Goal: Information Seeking & Learning: Learn about a topic

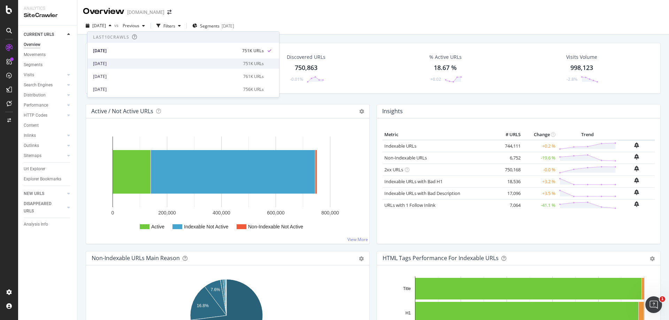
click at [119, 67] on div "[DATE] 751K URLs" at bounding box center [182, 63] width 191 height 10
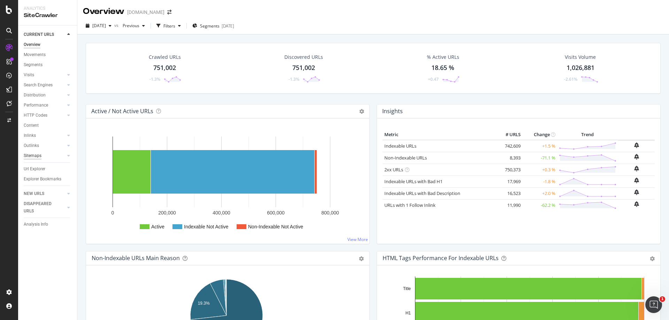
click at [39, 155] on div "Sitemaps" at bounding box center [33, 155] width 18 height 7
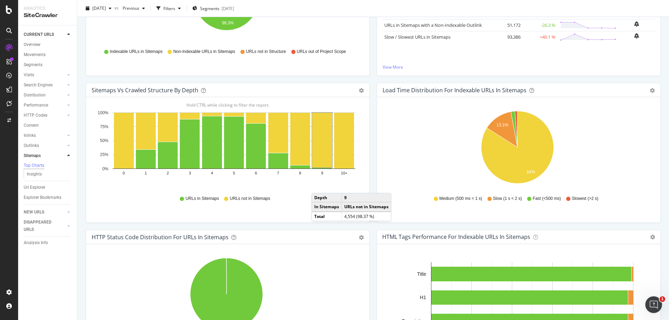
scroll to position [174, 0]
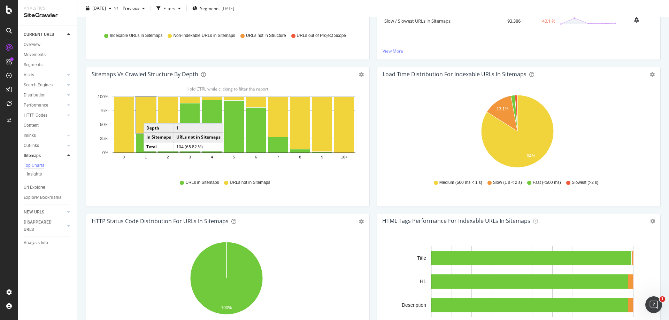
click at [150, 116] on rect "A chart." at bounding box center [146, 115] width 20 height 37
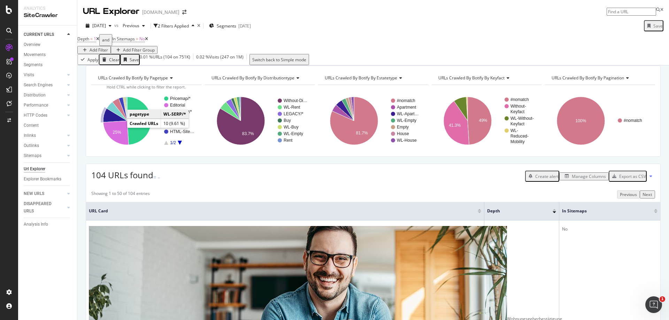
click at [112, 123] on icon "A chart." at bounding box center [115, 116] width 24 height 14
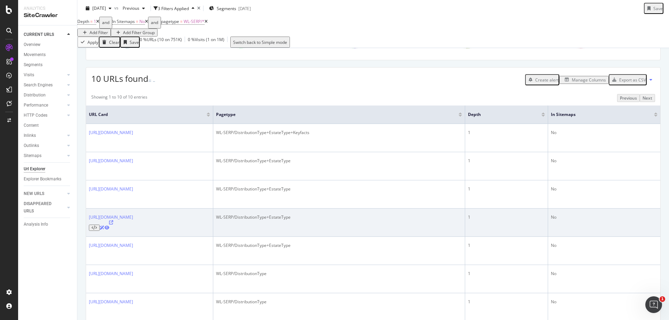
scroll to position [104, 0]
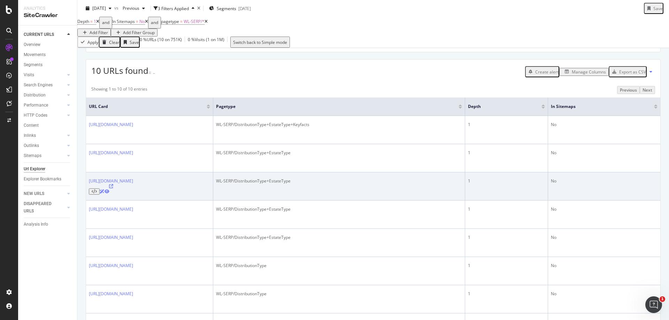
click at [113, 184] on icon at bounding box center [111, 186] width 4 height 4
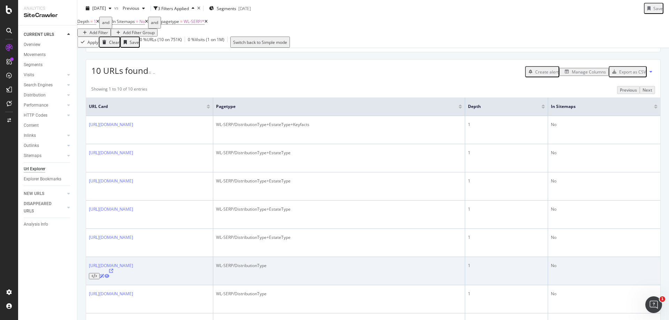
click at [113, 269] on icon at bounding box center [111, 271] width 4 height 4
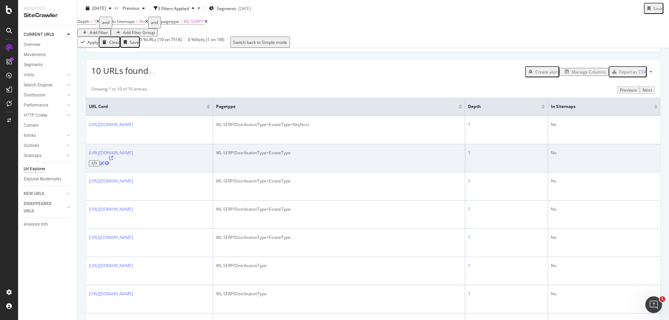
click at [113, 156] on icon at bounding box center [111, 158] width 4 height 4
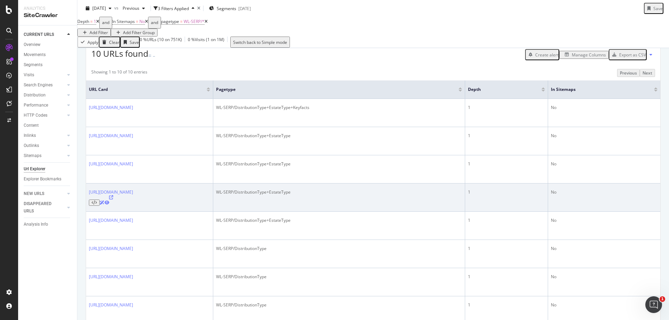
scroll to position [137, 0]
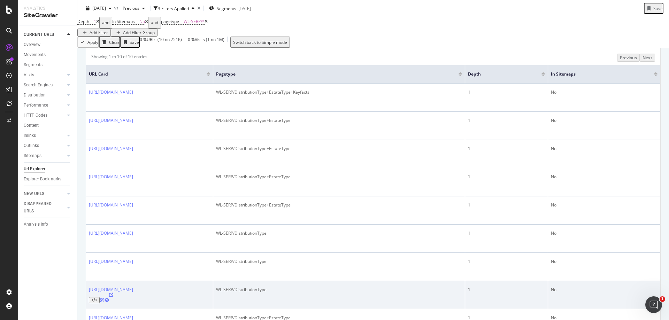
click at [113, 293] on icon at bounding box center [111, 295] width 4 height 4
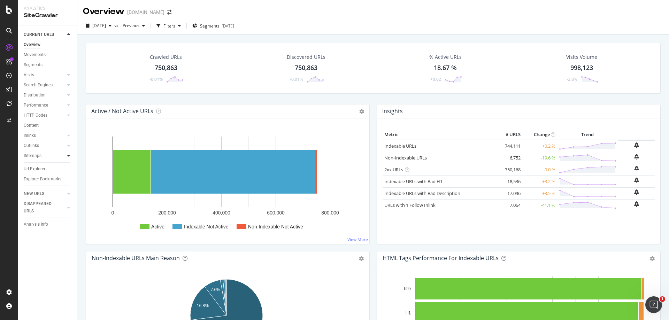
click at [70, 157] on icon at bounding box center [68, 156] width 3 height 4
click at [33, 155] on div "Sitemaps" at bounding box center [33, 155] width 18 height 7
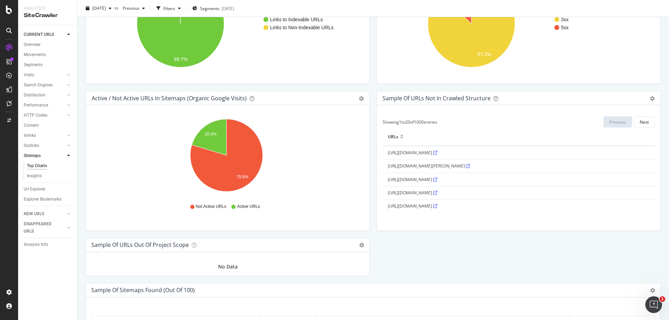
scroll to position [592, 0]
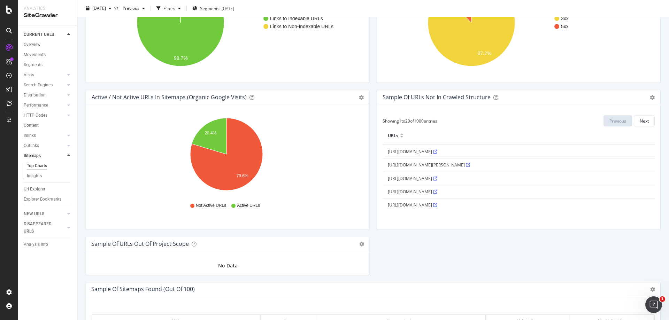
click at [437, 178] on icon at bounding box center [435, 179] width 4 height 4
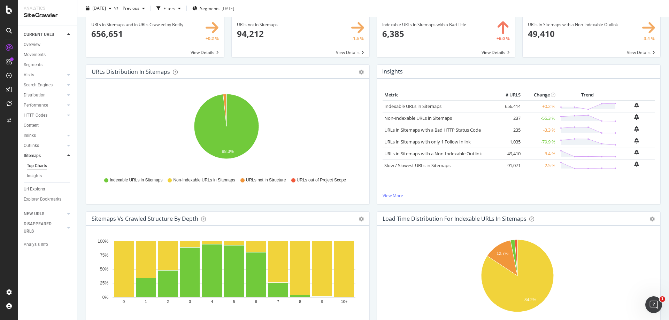
scroll to position [104, 0]
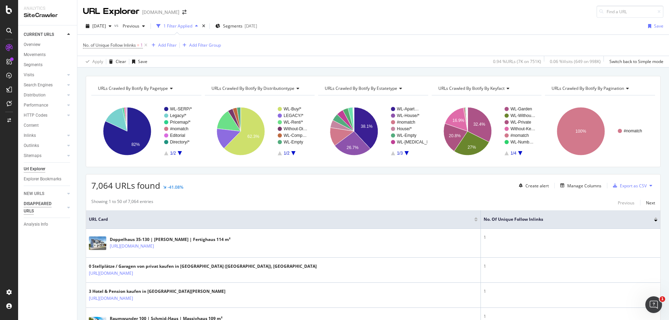
click at [44, 204] on div "DISAPPEARED URLS" at bounding box center [41, 207] width 35 height 15
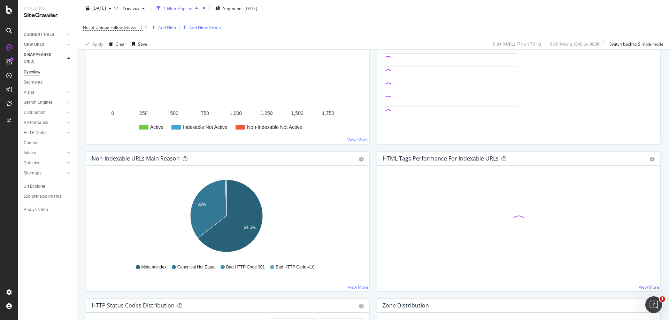
scroll to position [139, 0]
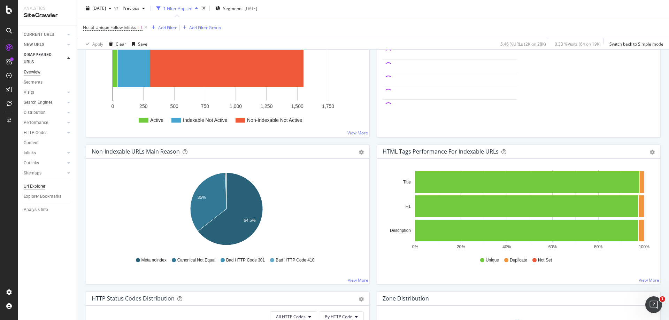
click at [40, 187] on div "Url Explorer" at bounding box center [35, 186] width 22 height 7
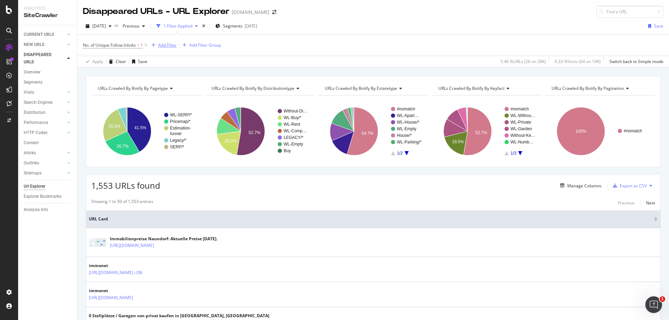
click at [169, 45] on div "Add Filter" at bounding box center [167, 45] width 18 height 6
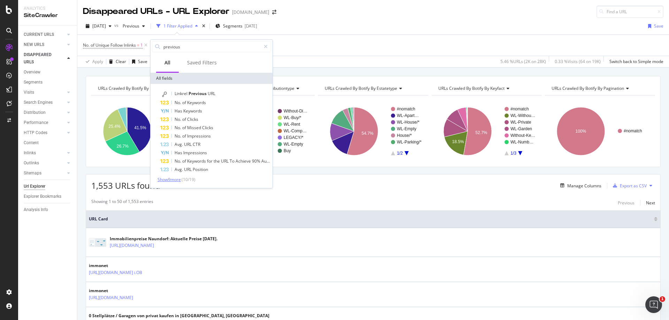
type input "previous"
click at [168, 180] on span "Show 9 more" at bounding box center [168, 180] width 23 height 6
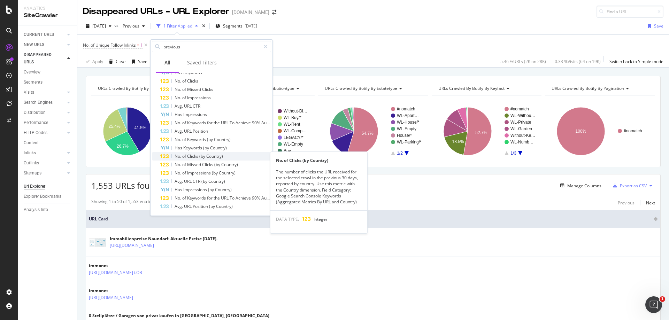
scroll to position [39, 0]
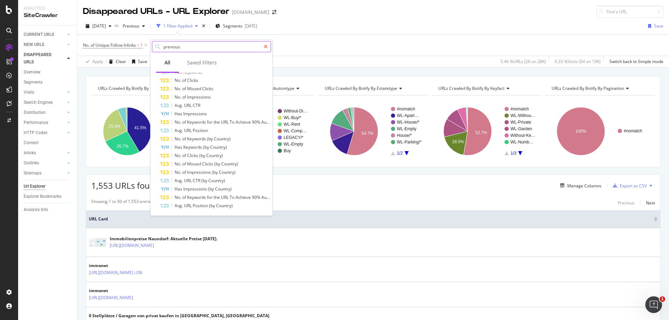
click at [265, 47] on icon at bounding box center [266, 46] width 4 height 5
